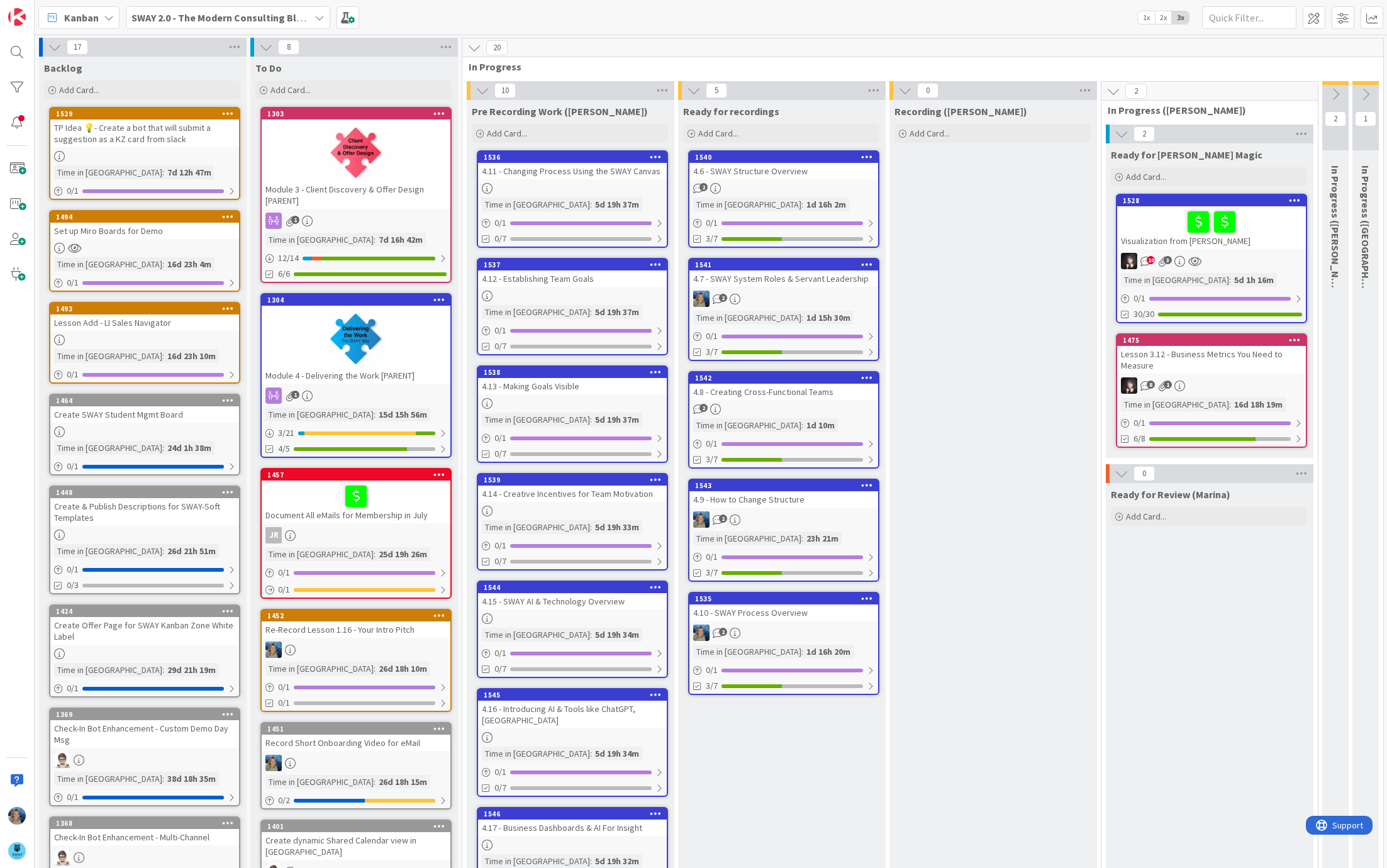
scroll to position [36, 0]
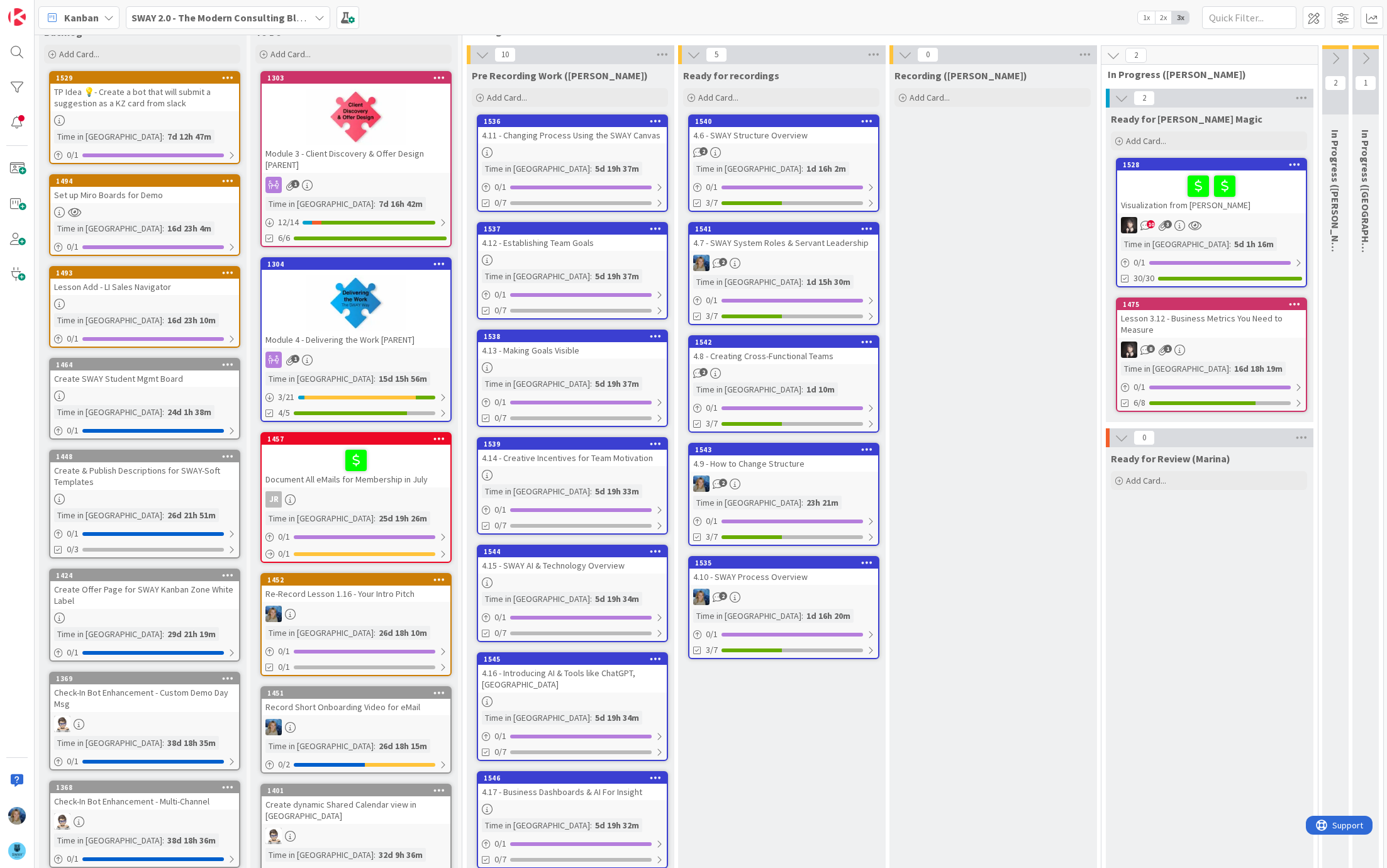
click at [774, 142] on div "4.6 - SWAY Structure Overview" at bounding box center [784, 135] width 189 height 17
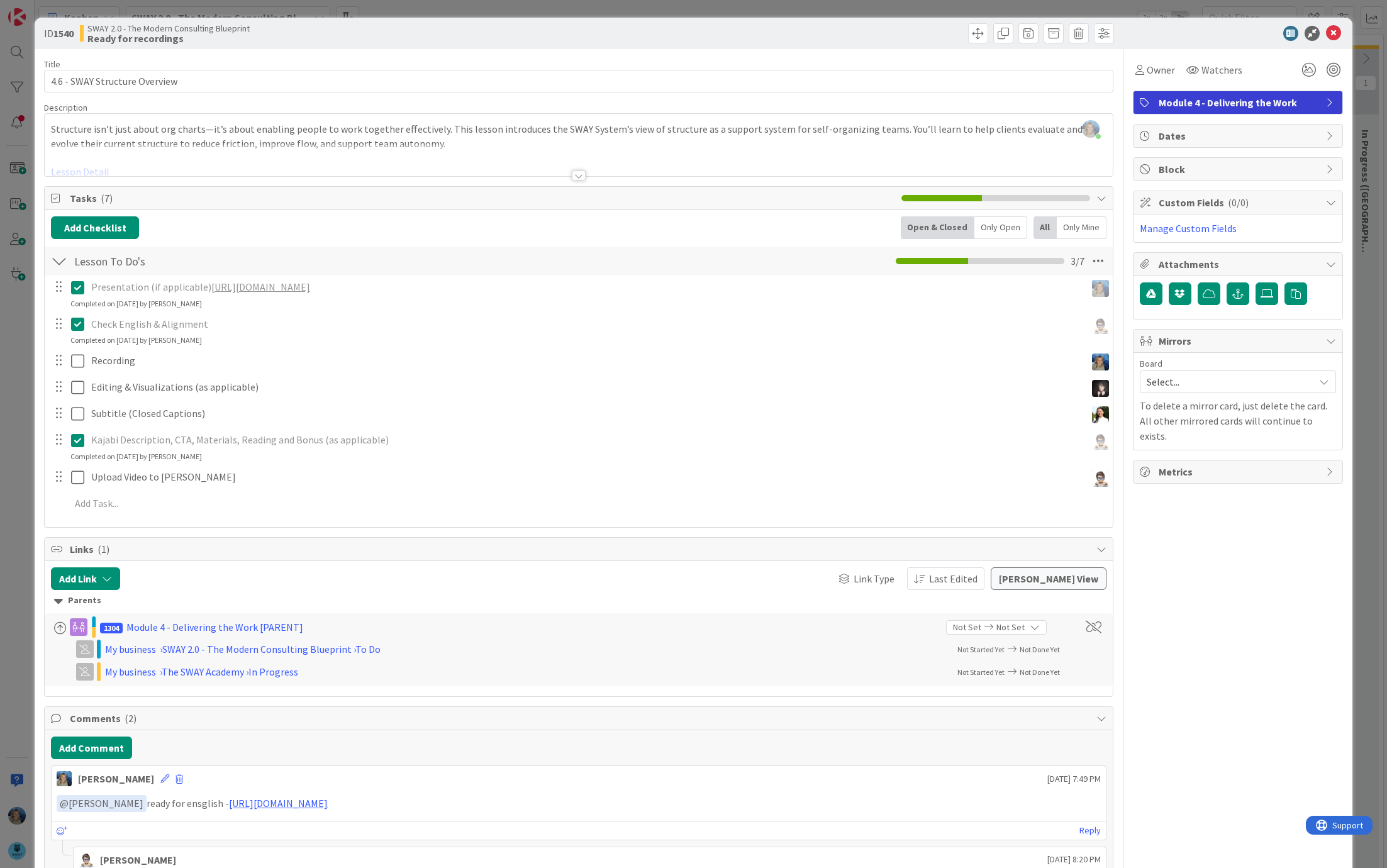
click at [290, 288] on link "[URL][DOMAIN_NAME]" at bounding box center [261, 287] width 99 height 13
click at [622, 317] on p "Check English & Alignment" at bounding box center [586, 324] width 990 height 14
click at [1336, 29] on icon at bounding box center [1334, 33] width 15 height 15
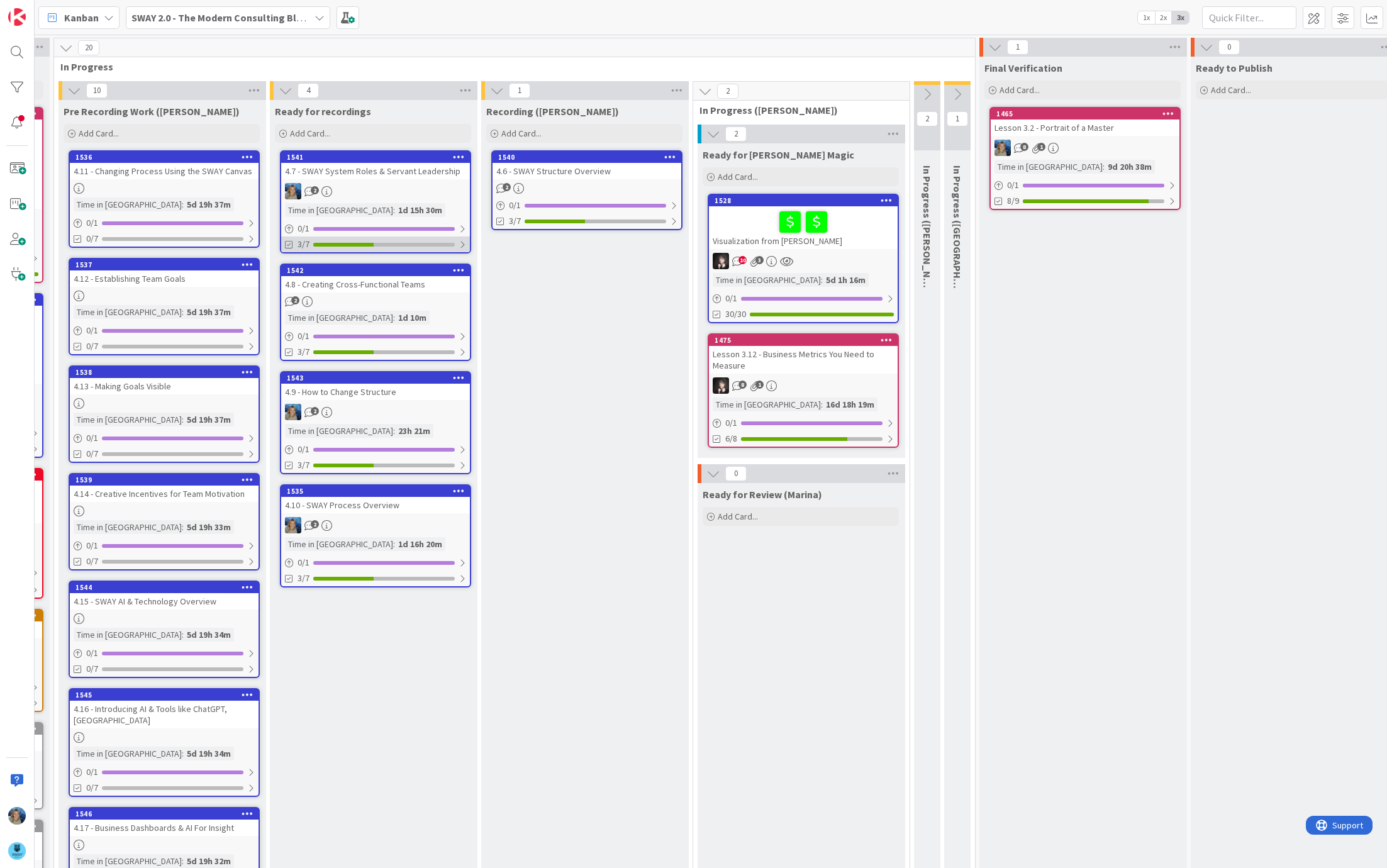
scroll to position [0, 487]
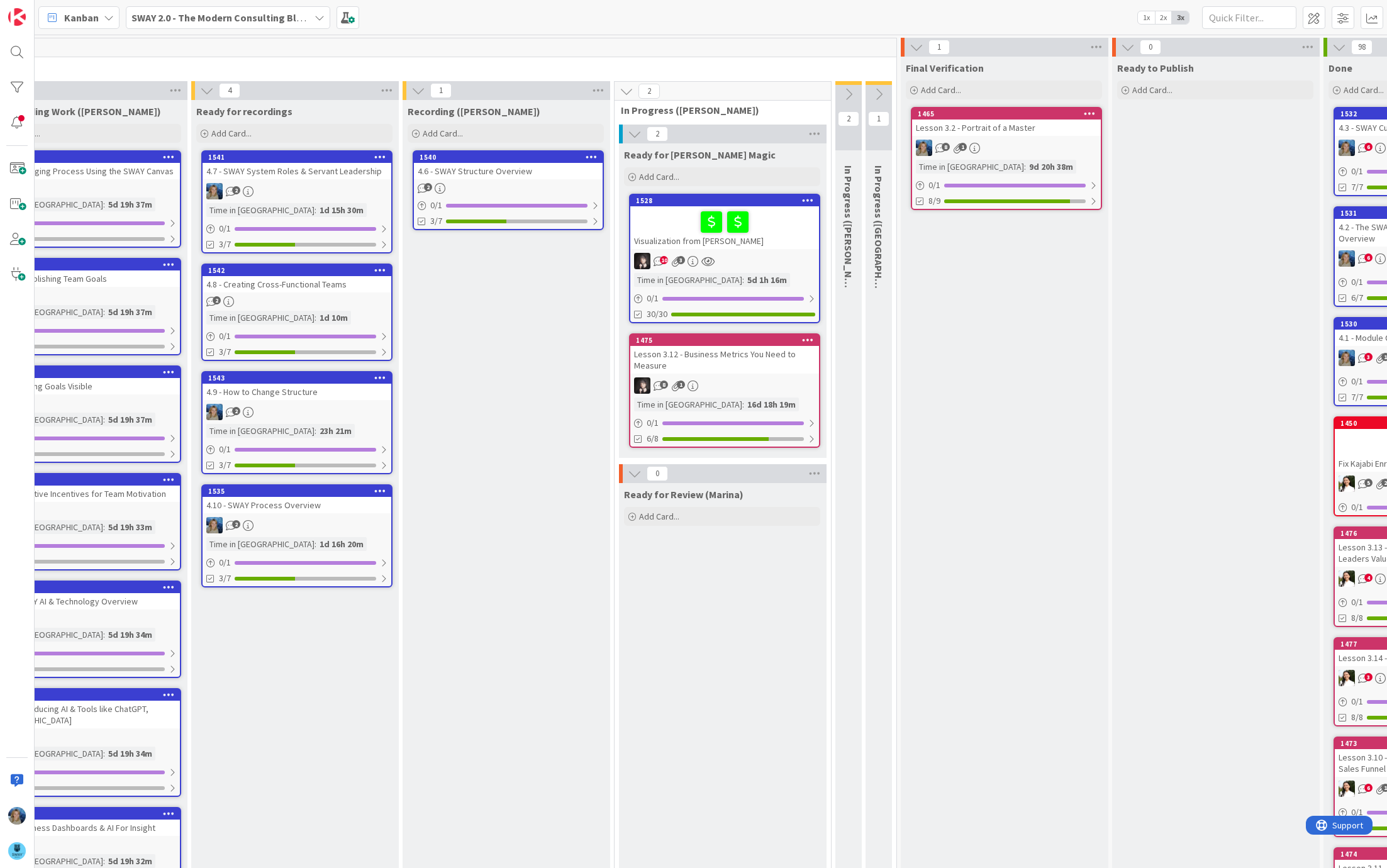
click at [745, 260] on div "10 3" at bounding box center [725, 261] width 189 height 17
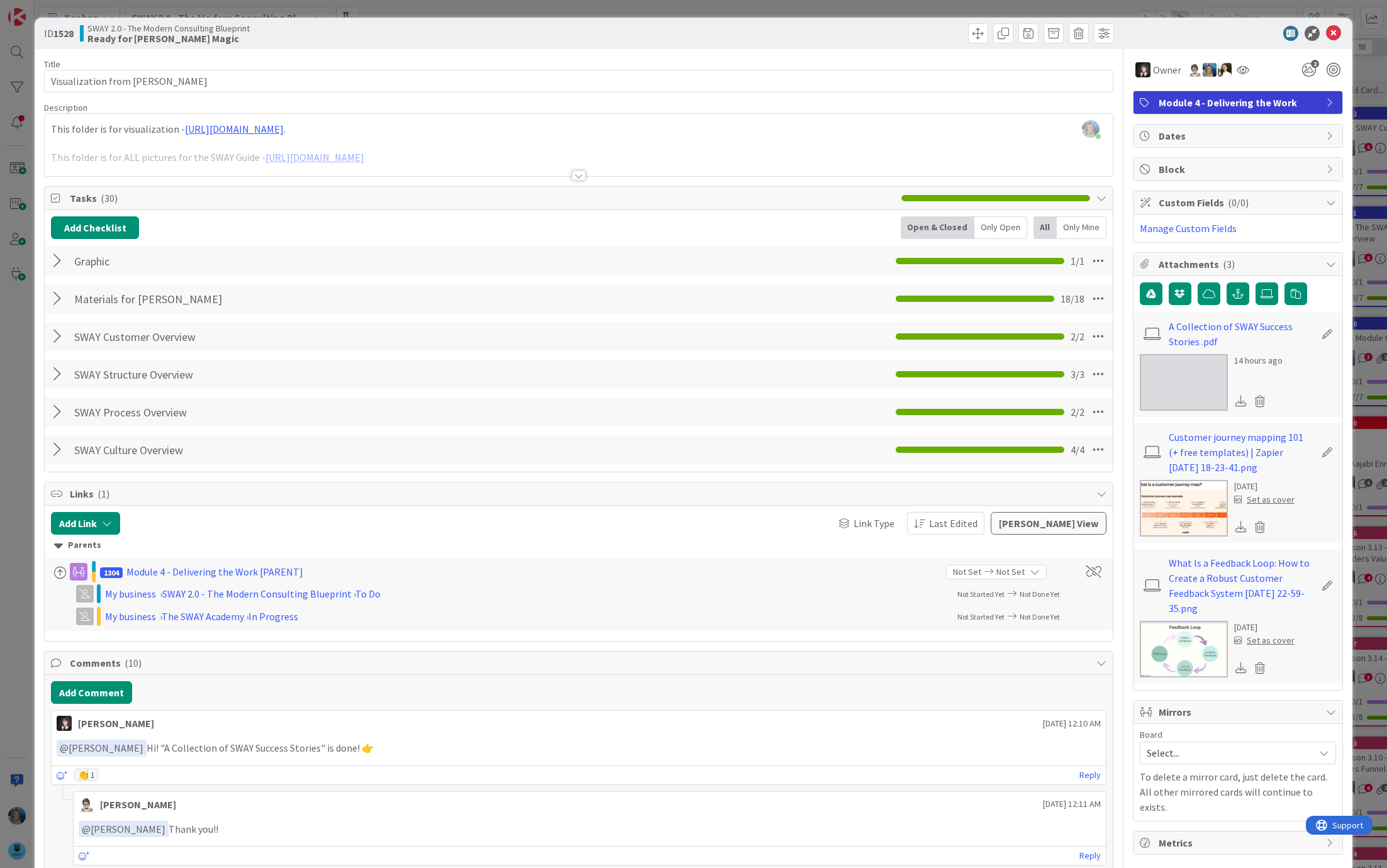
click at [657, 133] on div "[PERSON_NAME] just joined This folder is for visualization - [URL][DOMAIN_NAME]…" at bounding box center [579, 145] width 1069 height 62
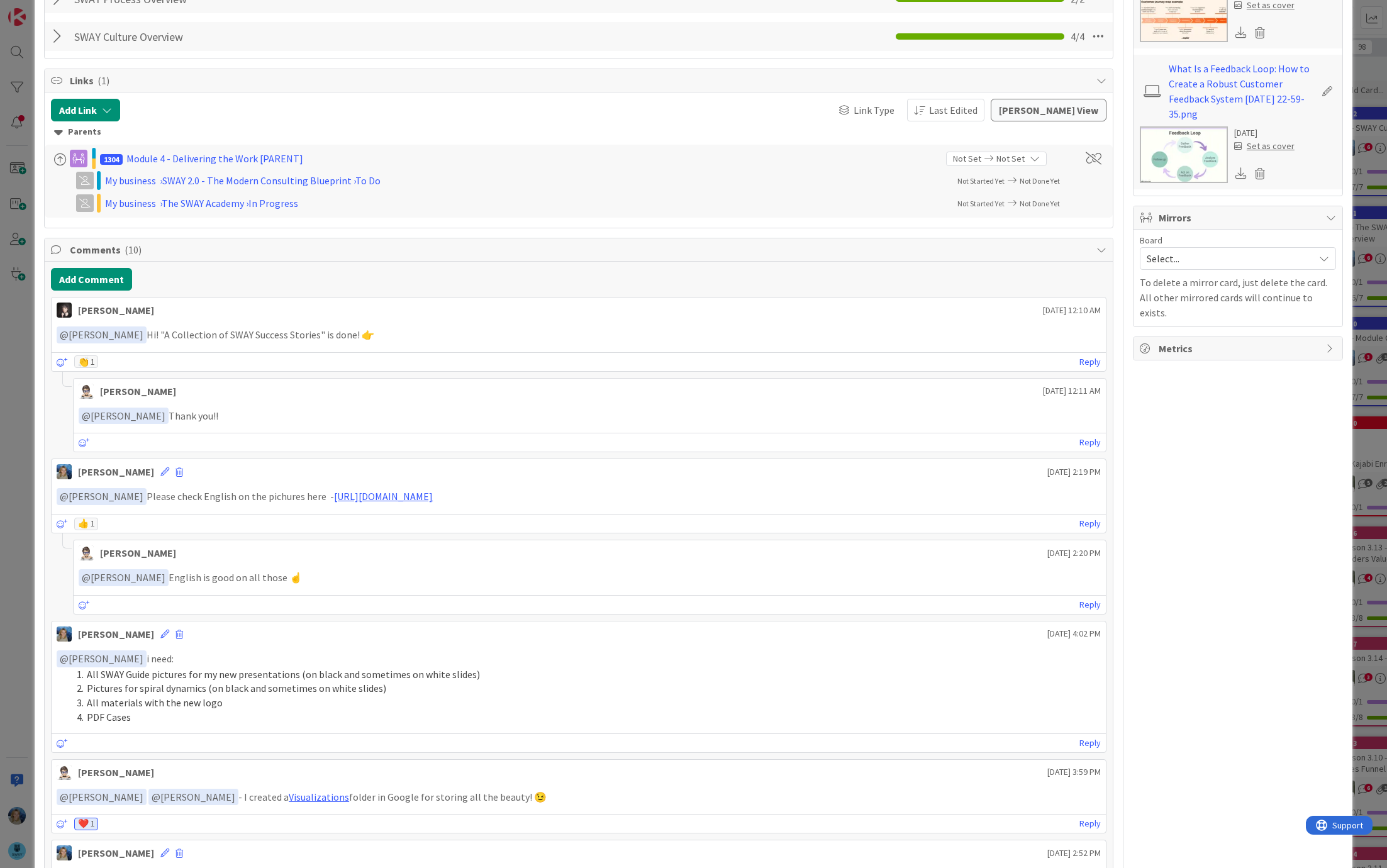
scroll to position [510, 0]
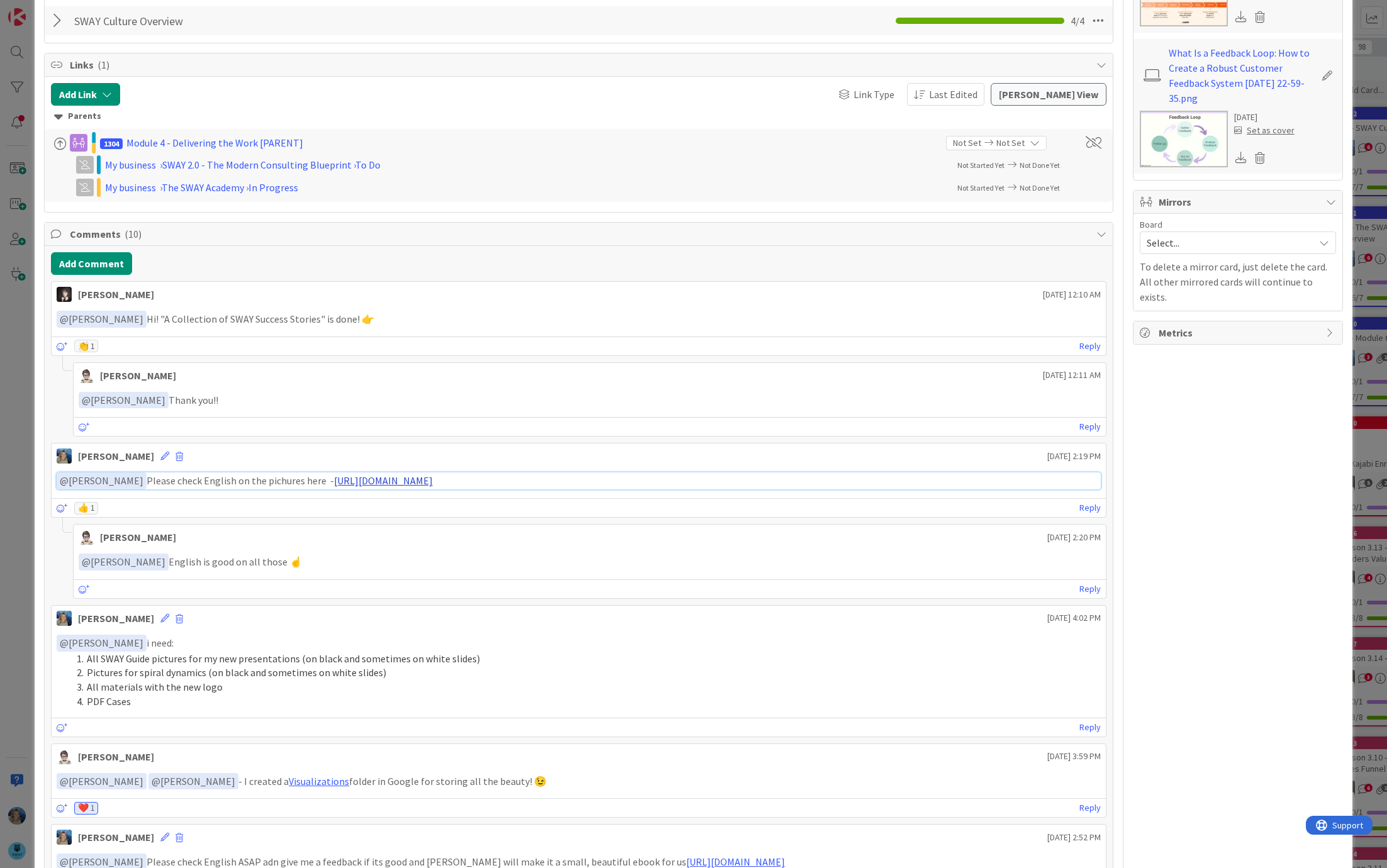
click at [400, 477] on link "[URL][DOMAIN_NAME]" at bounding box center [383, 480] width 99 height 13
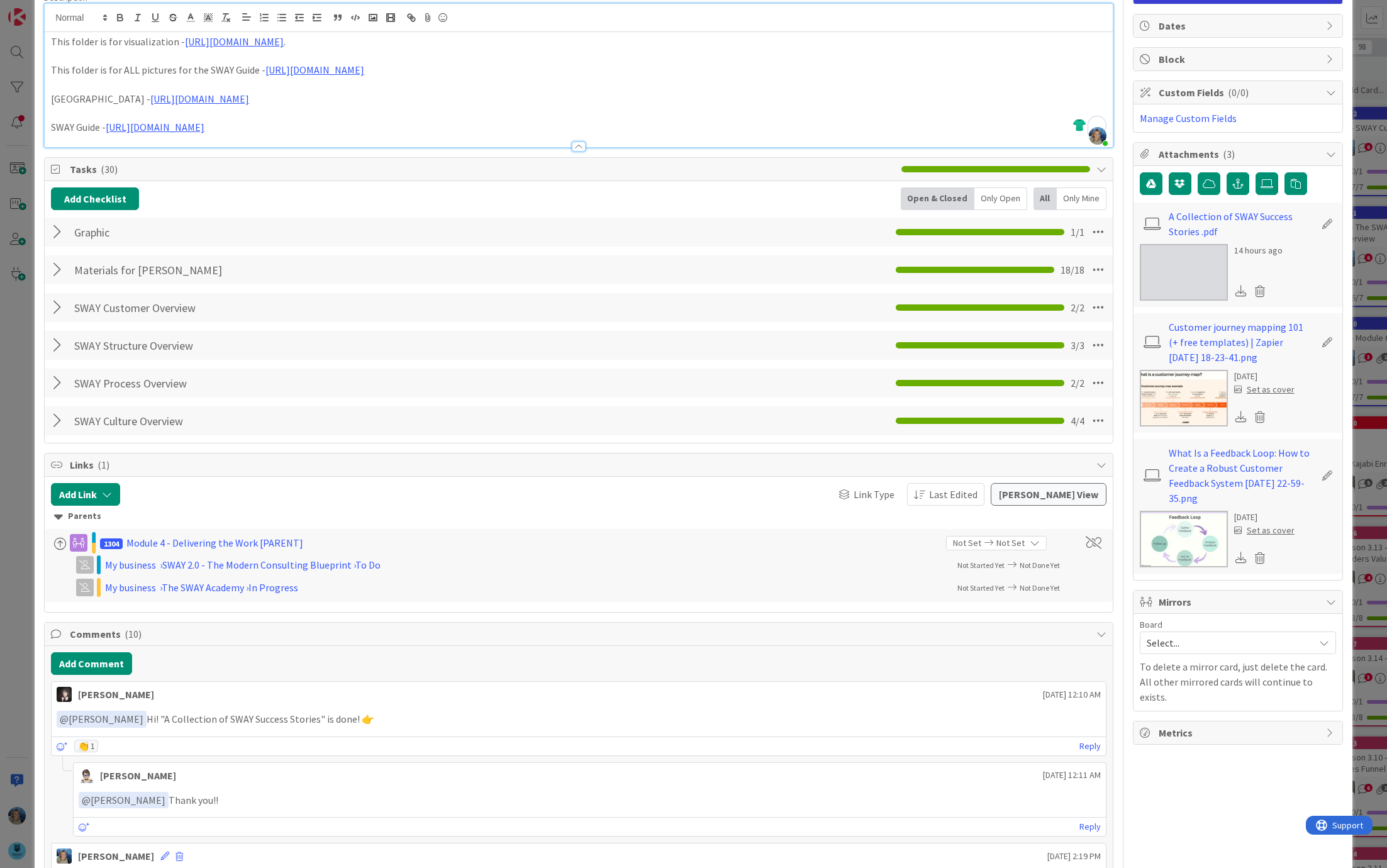
scroll to position [93, 0]
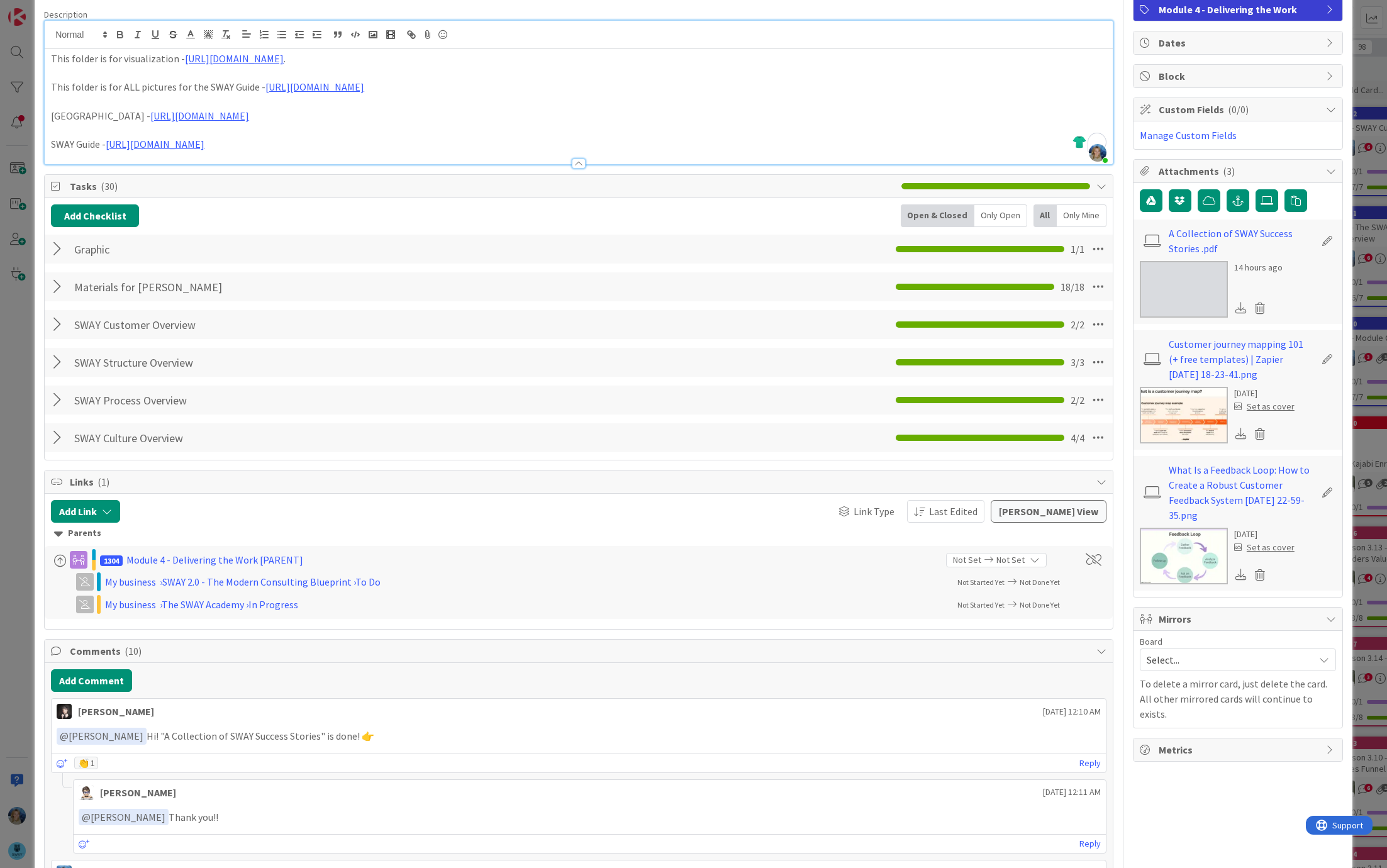
click at [1164, 271] on img at bounding box center [1184, 289] width 88 height 57
click at [86, 679] on button "Add Comment" at bounding box center [91, 680] width 81 height 23
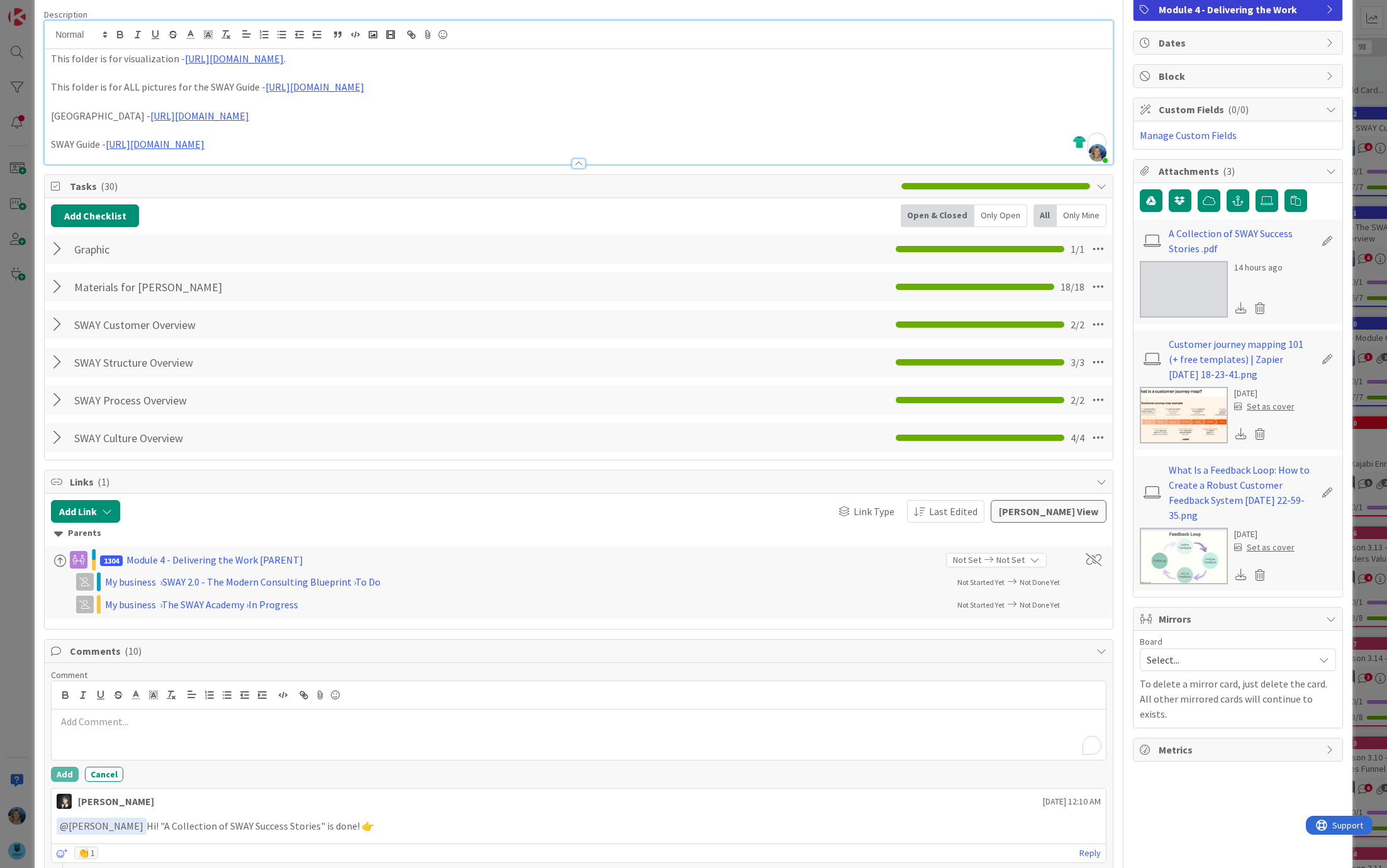
click at [88, 717] on p "To enrich screen reader interactions, please activate Accessibility in Grammarl…" at bounding box center [579, 721] width 1044 height 14
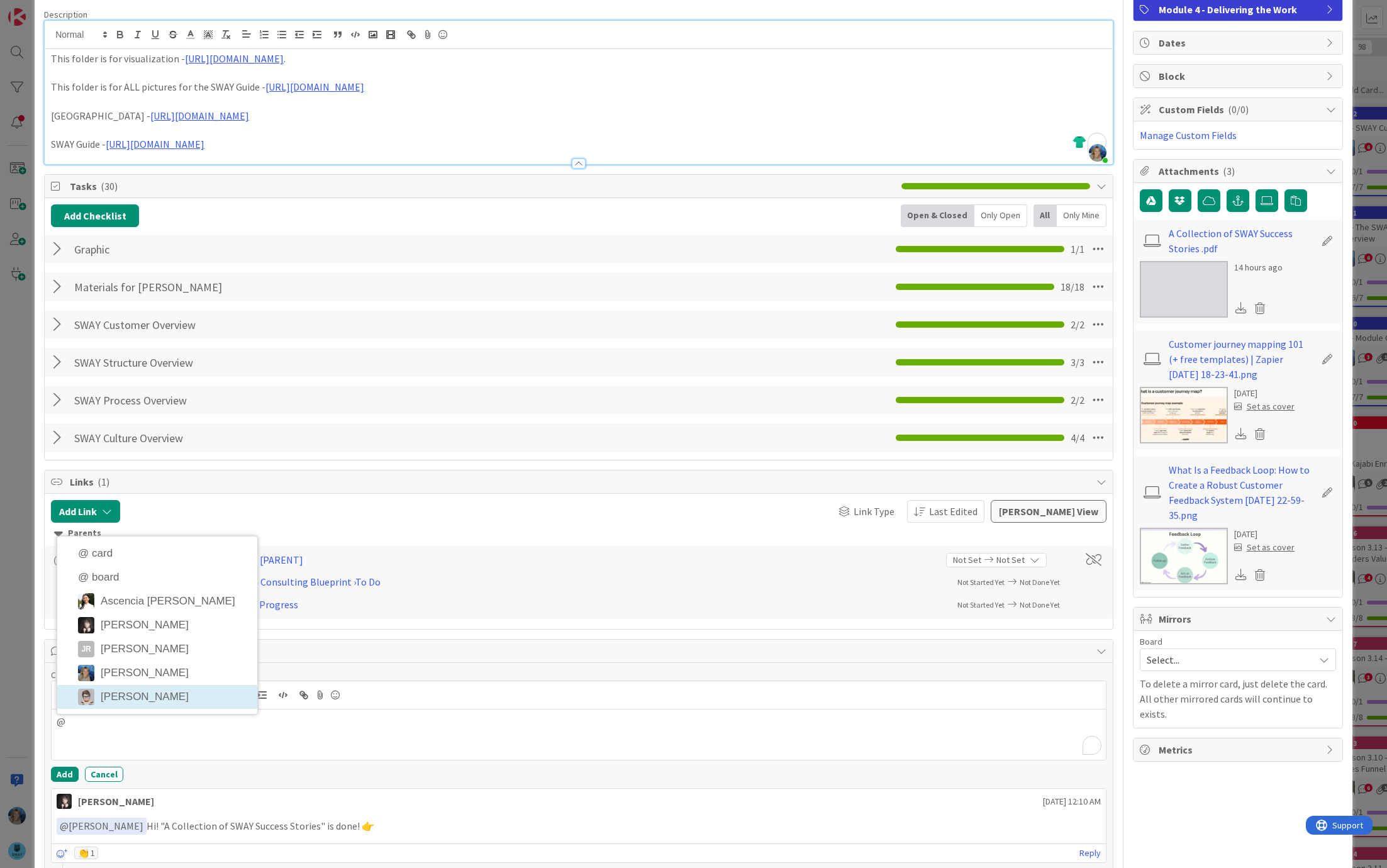
click at [134, 696] on li "[PERSON_NAME]" at bounding box center [157, 697] width 200 height 24
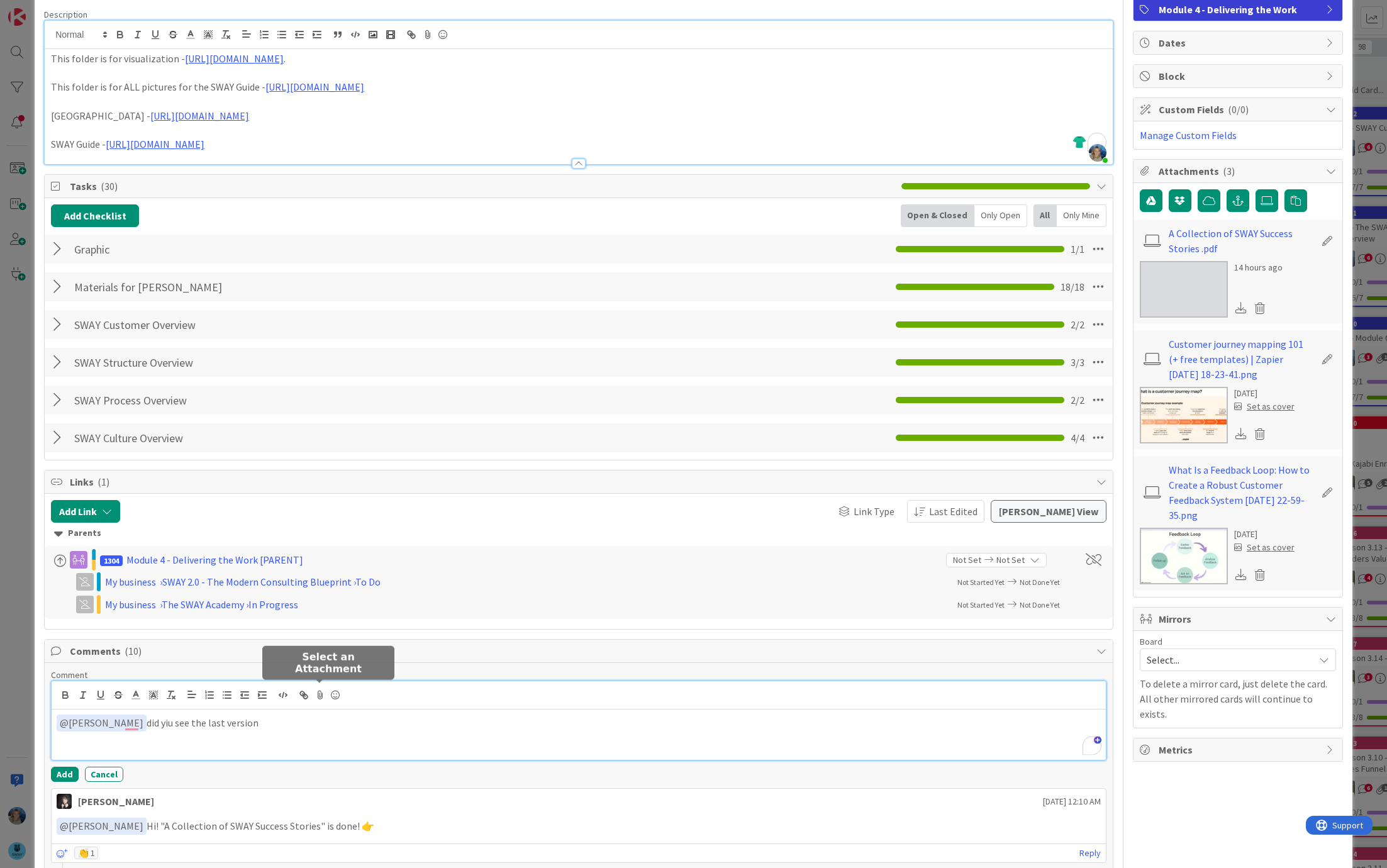
click at [321, 692] on icon at bounding box center [320, 695] width 15 height 17
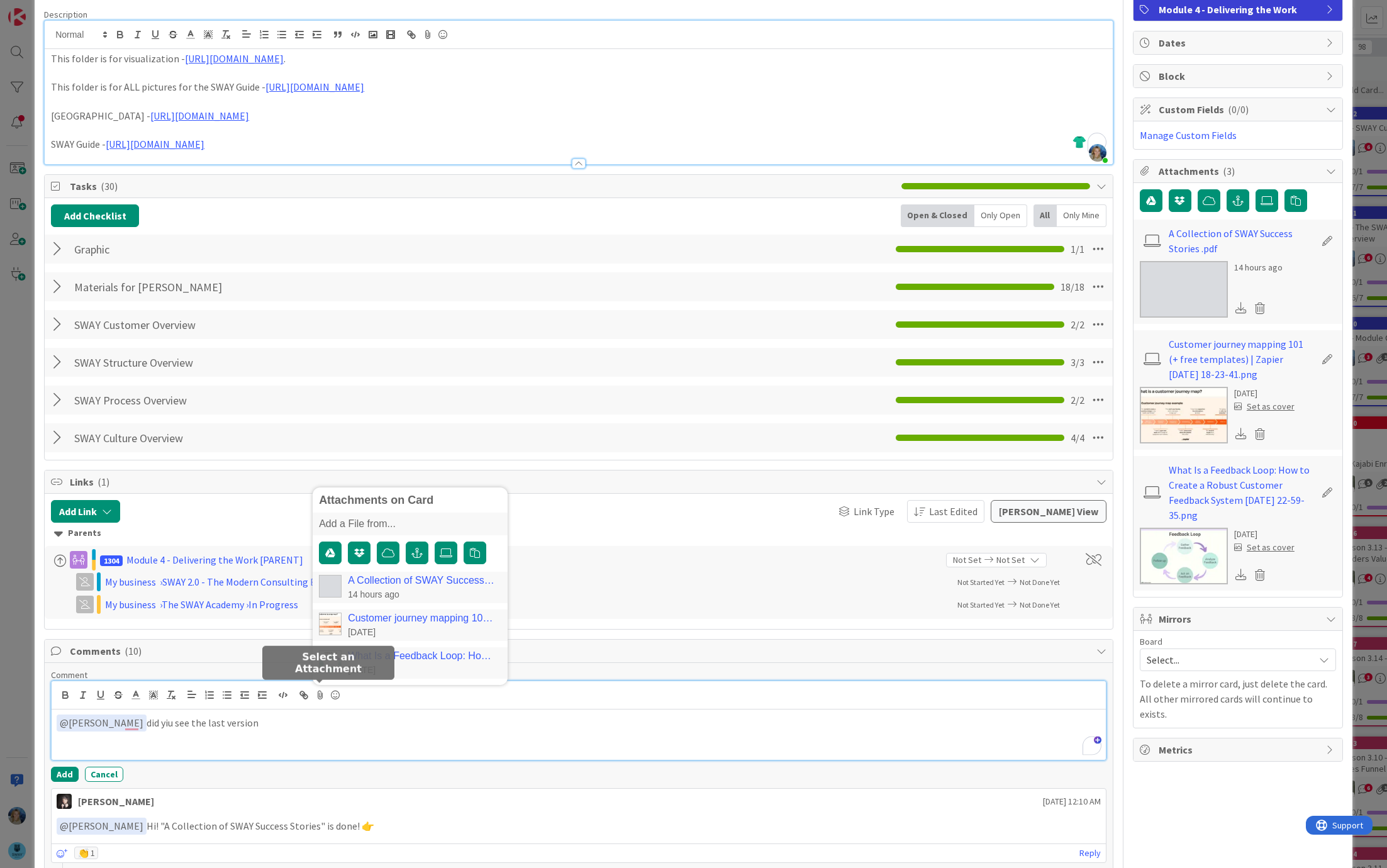
click at [376, 582] on link "A Collection of SWAY Success Stories .pdf" at bounding box center [422, 580] width 148 height 11
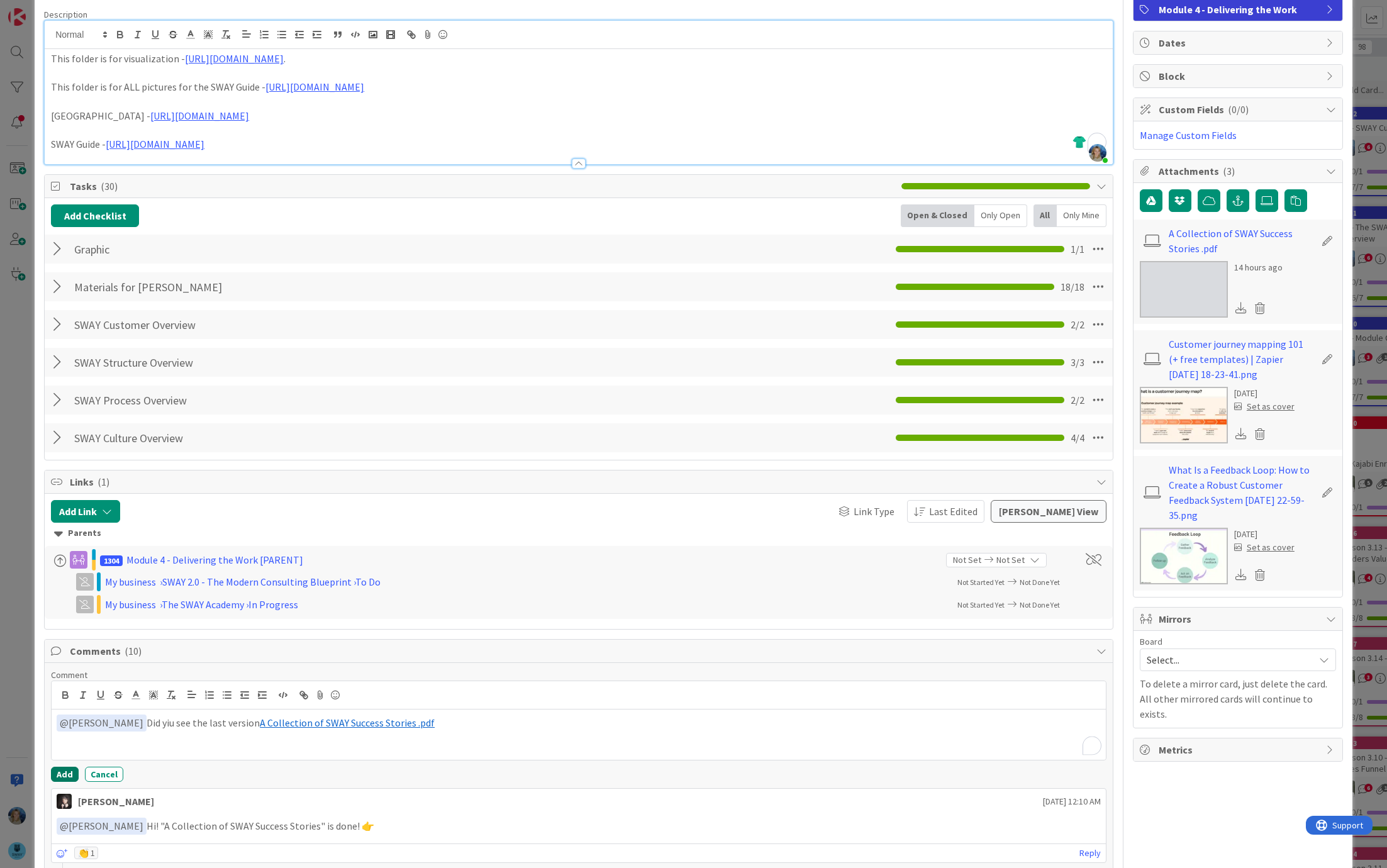
click at [62, 772] on button "Add" at bounding box center [64, 774] width 28 height 15
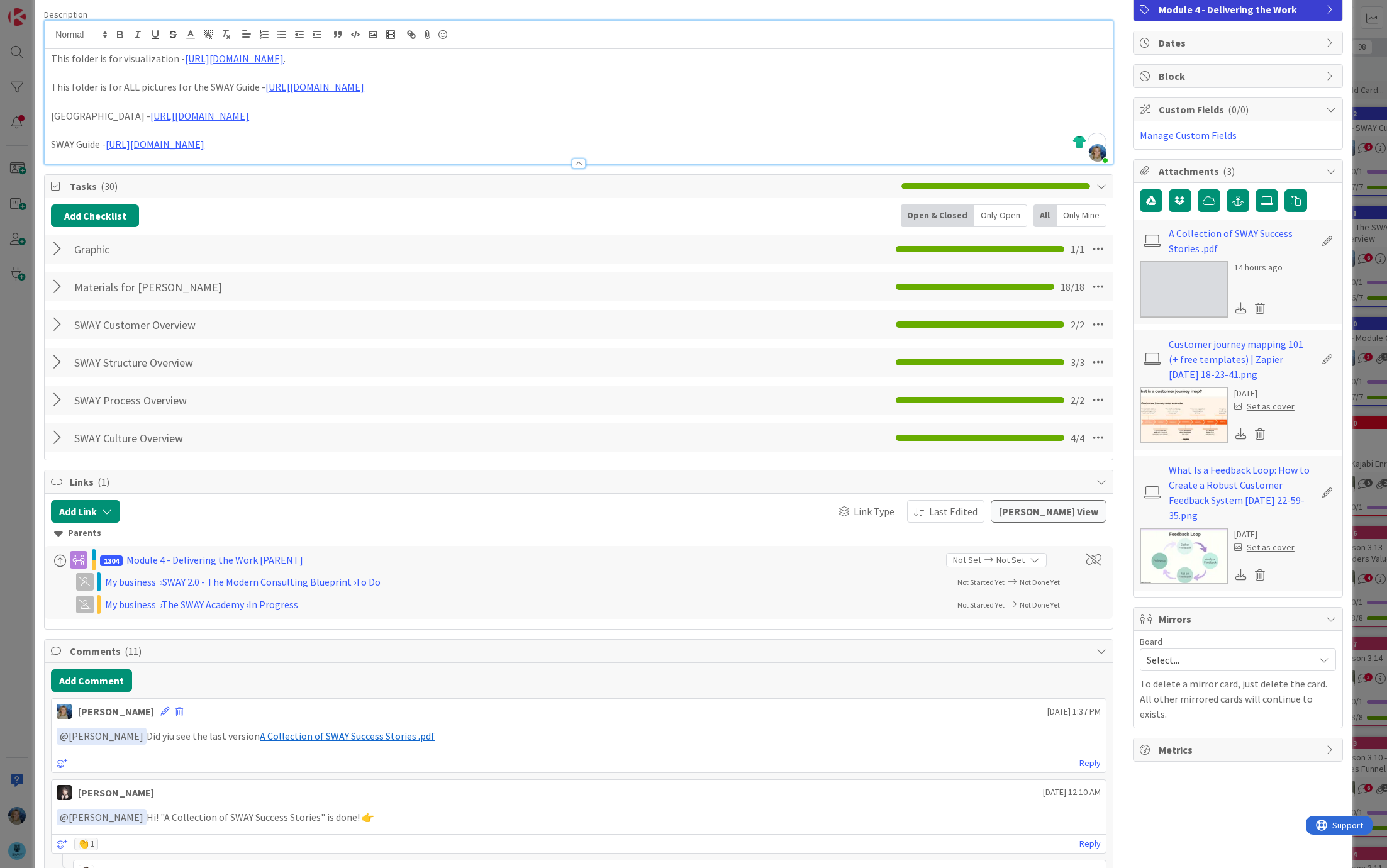
scroll to position [0, 0]
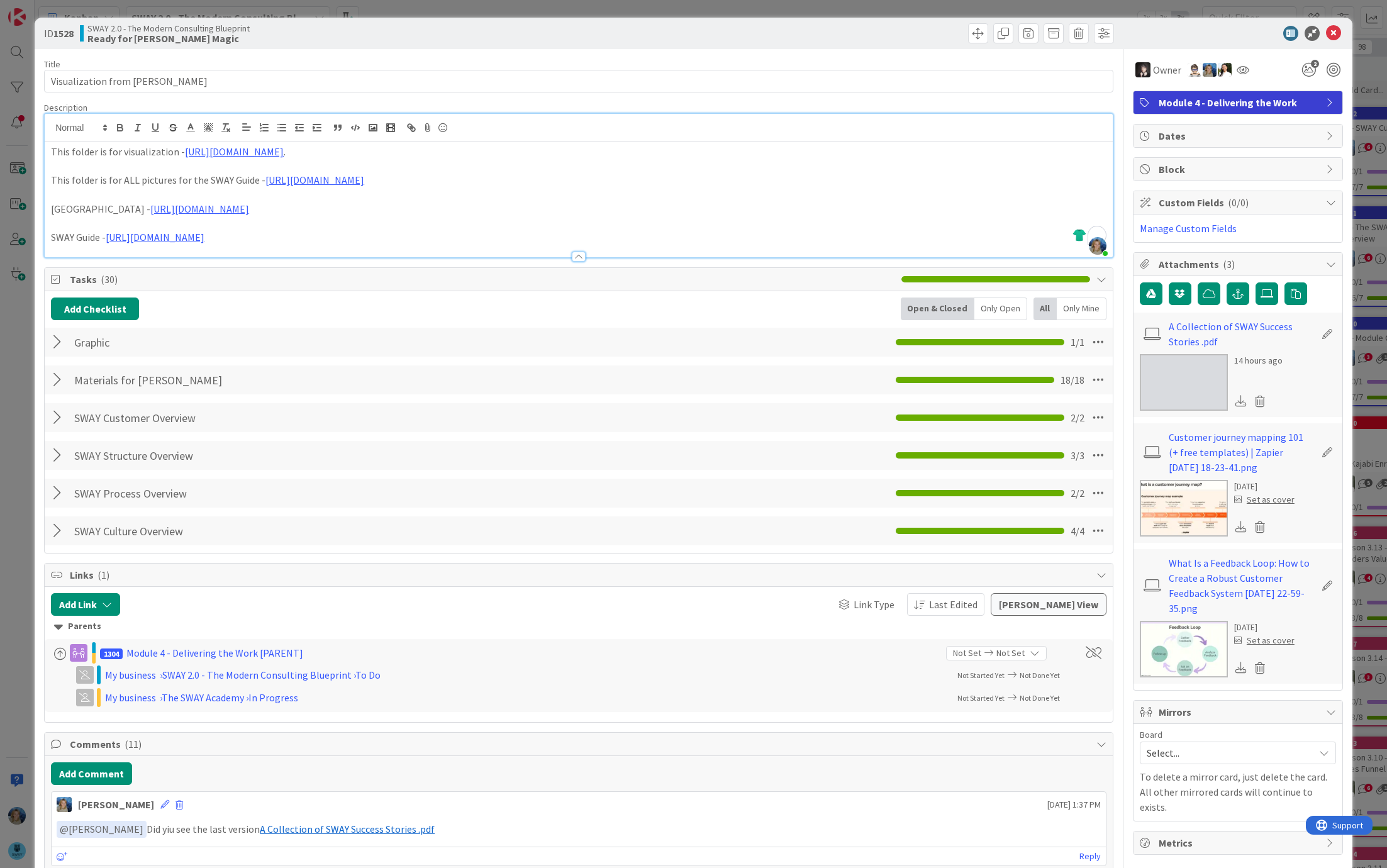
click at [1340, 22] on div "ID 1528 SWAY 2.0 - The Modern Consulting Blueprint Ready for [PERSON_NAME] Magic" at bounding box center [694, 33] width 1318 height 32
click at [1335, 29] on icon at bounding box center [1334, 33] width 15 height 15
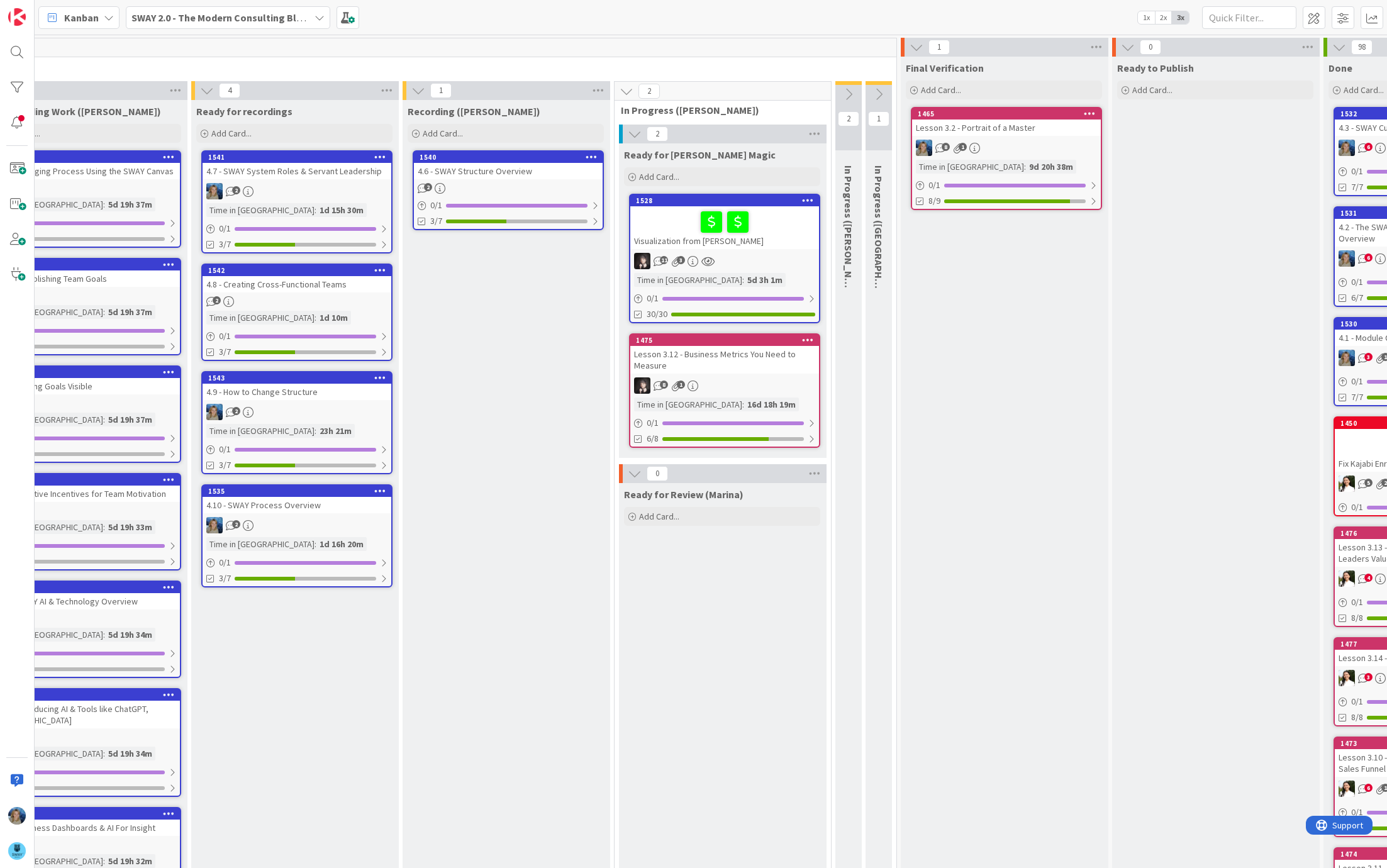
click at [758, 256] on div "11 3" at bounding box center [725, 261] width 189 height 17
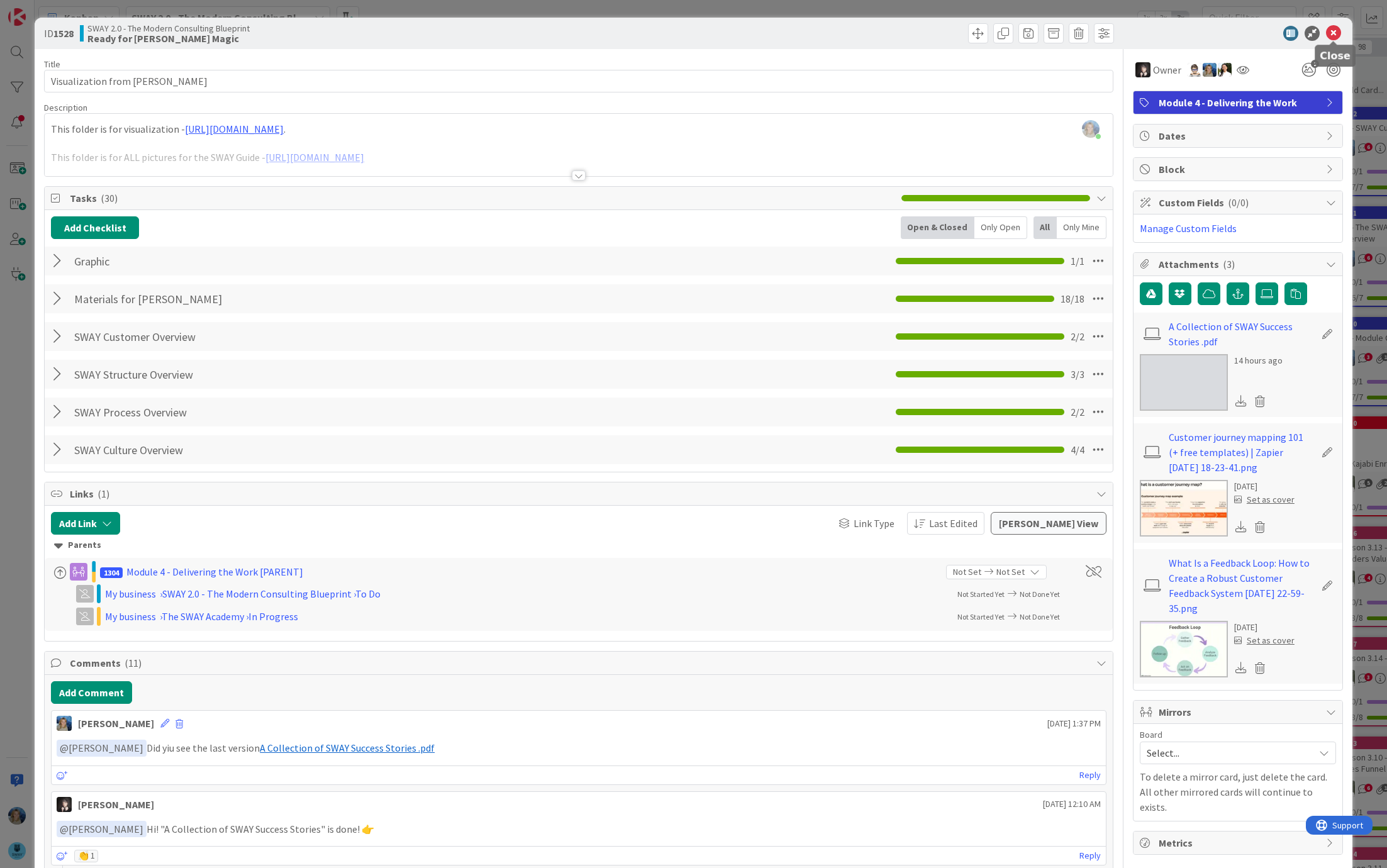
click at [1330, 33] on icon at bounding box center [1334, 33] width 15 height 15
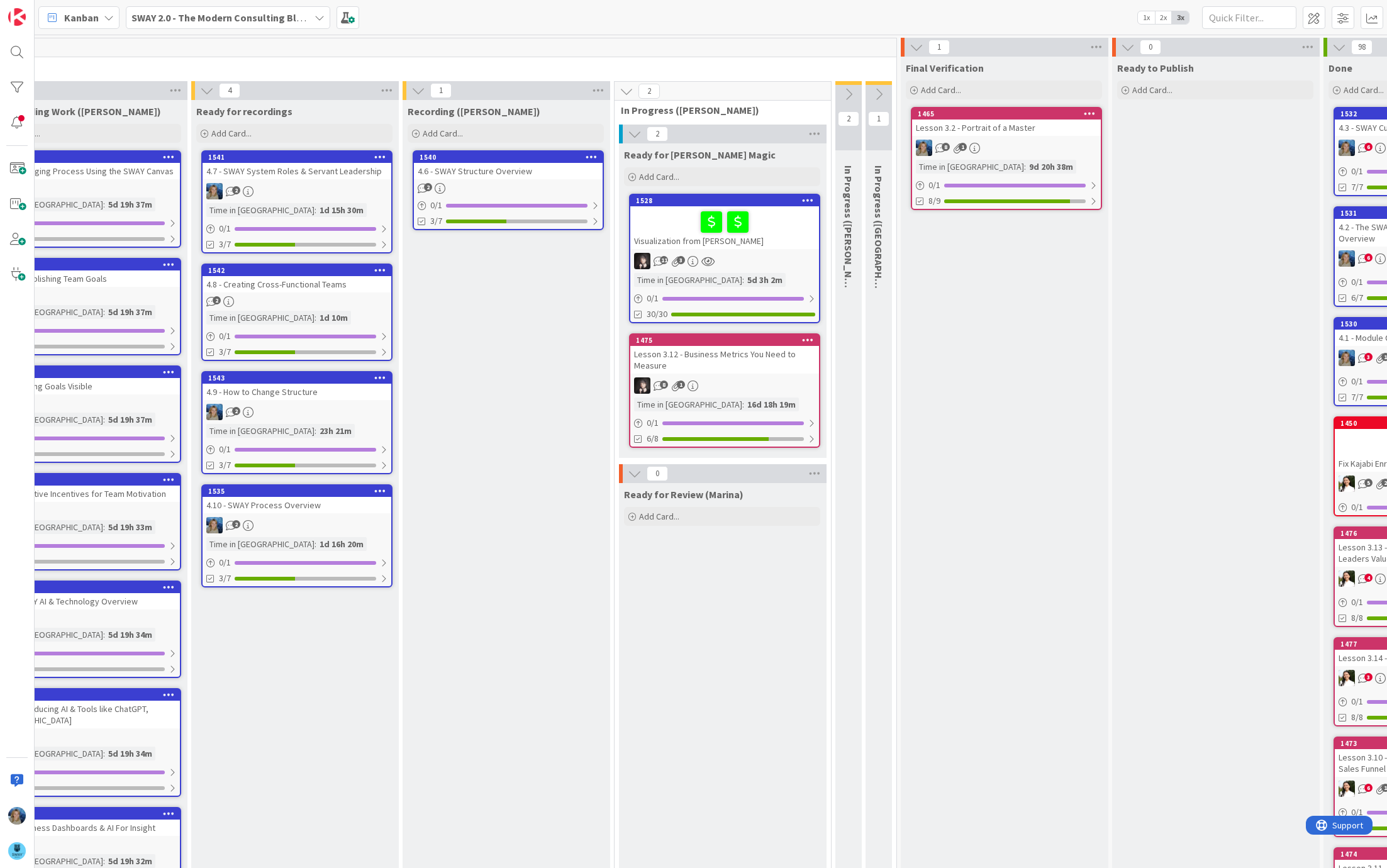
click at [778, 280] on div "Time in Column : 5d 3h 2m" at bounding box center [725, 280] width 182 height 14
